Goal: Transaction & Acquisition: Download file/media

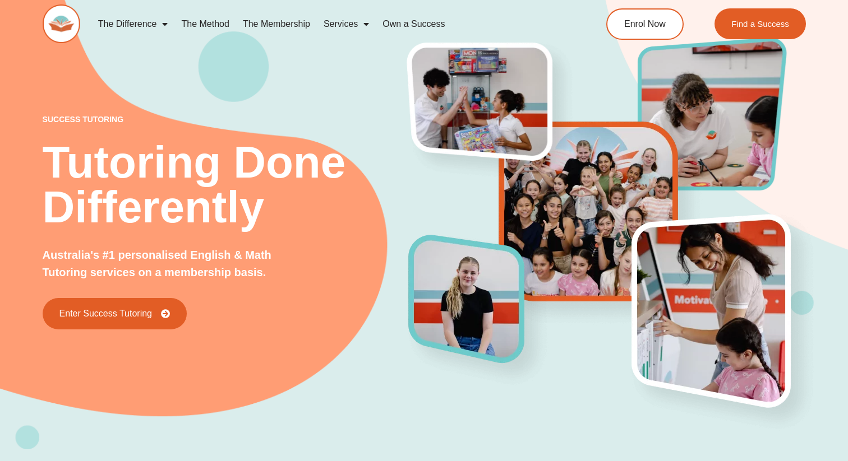
click at [800, 48] on div "The Difference Personalised Program Inspirational Tutors Motivational Learning …" at bounding box center [424, 29] width 763 height 59
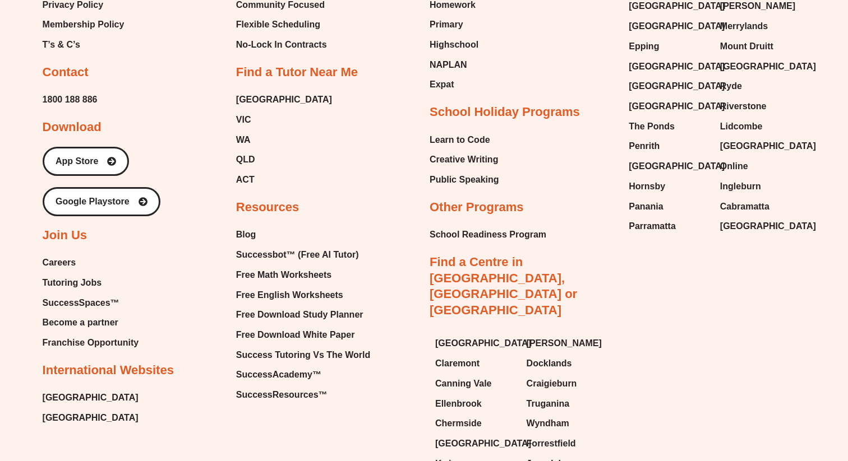
scroll to position [4832, 0]
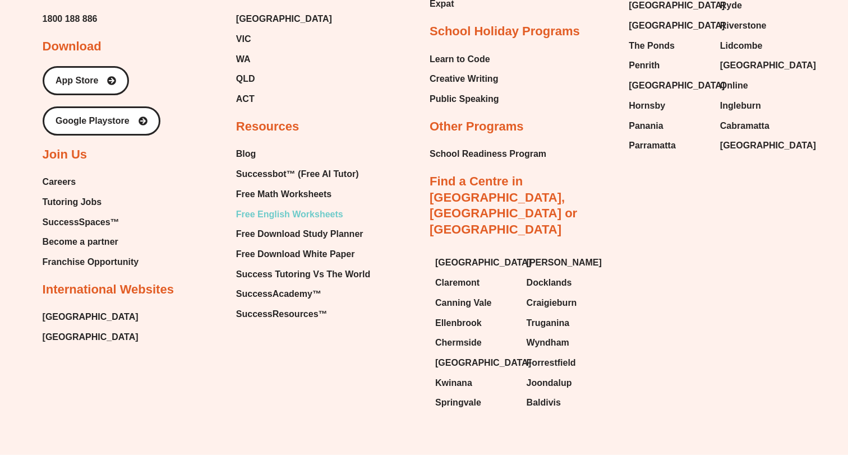
click at [329, 206] on span "Free English Worksheets" at bounding box center [289, 214] width 107 height 17
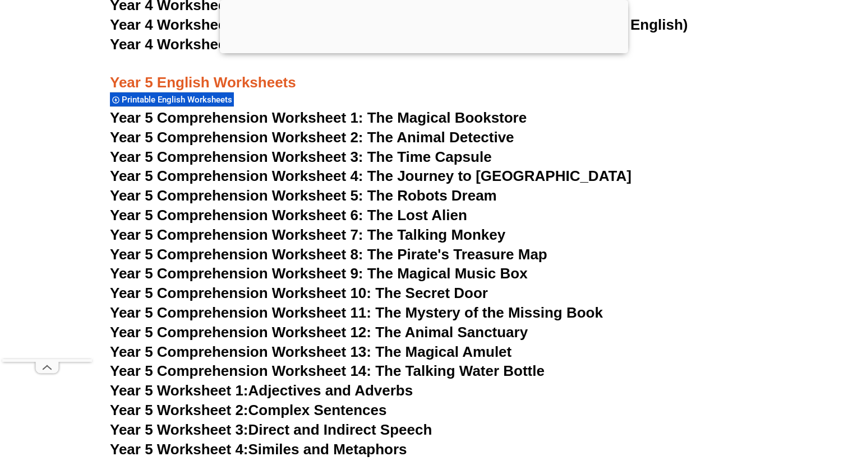
scroll to position [5418, 0]
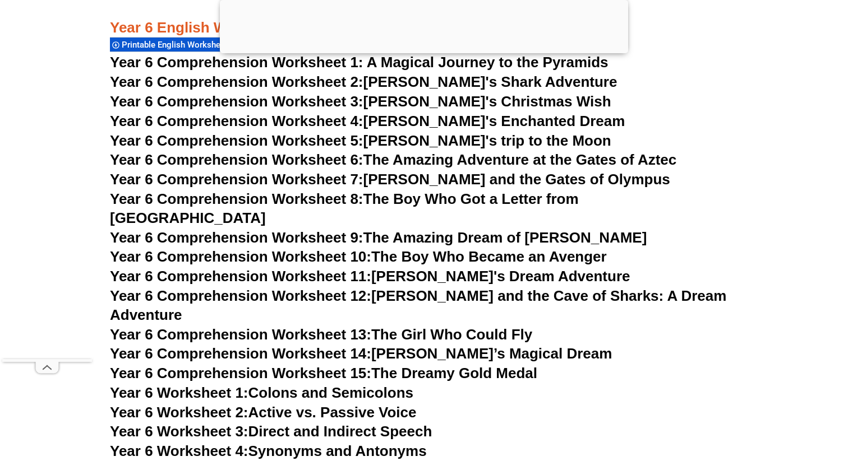
scroll to position [6307, 0]
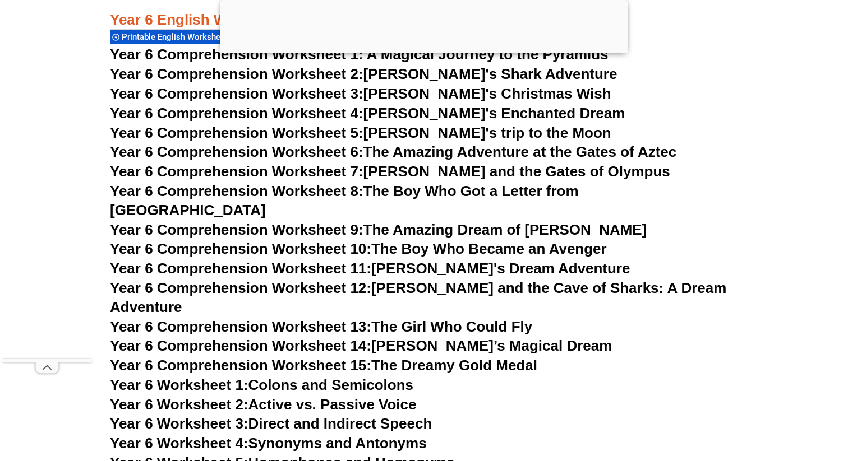
click at [249, 73] on span "Year 6 Comprehension Worksheet 2:" at bounding box center [236, 74] width 253 height 17
